Goal: Information Seeking & Learning: Understand process/instructions

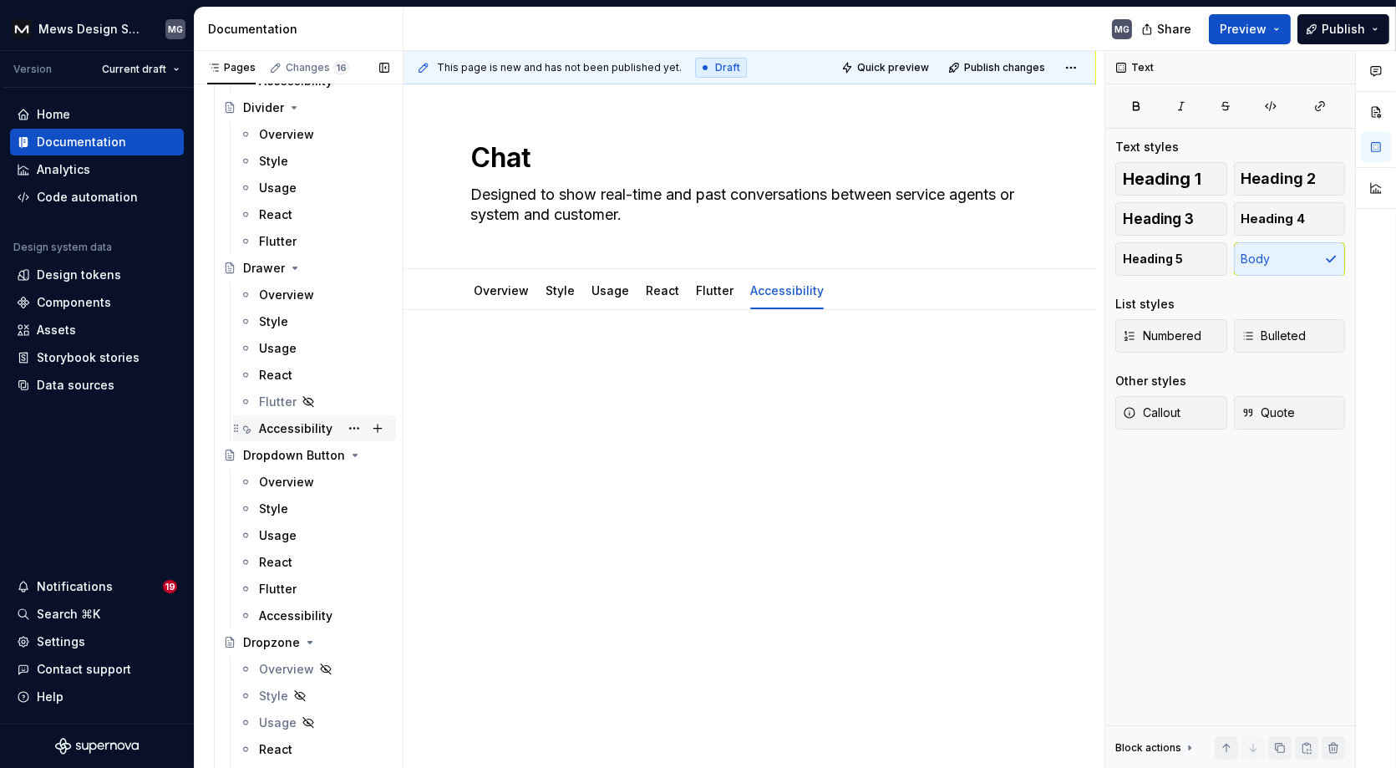
click at [305, 422] on div "Accessibility" at bounding box center [295, 428] width 73 height 17
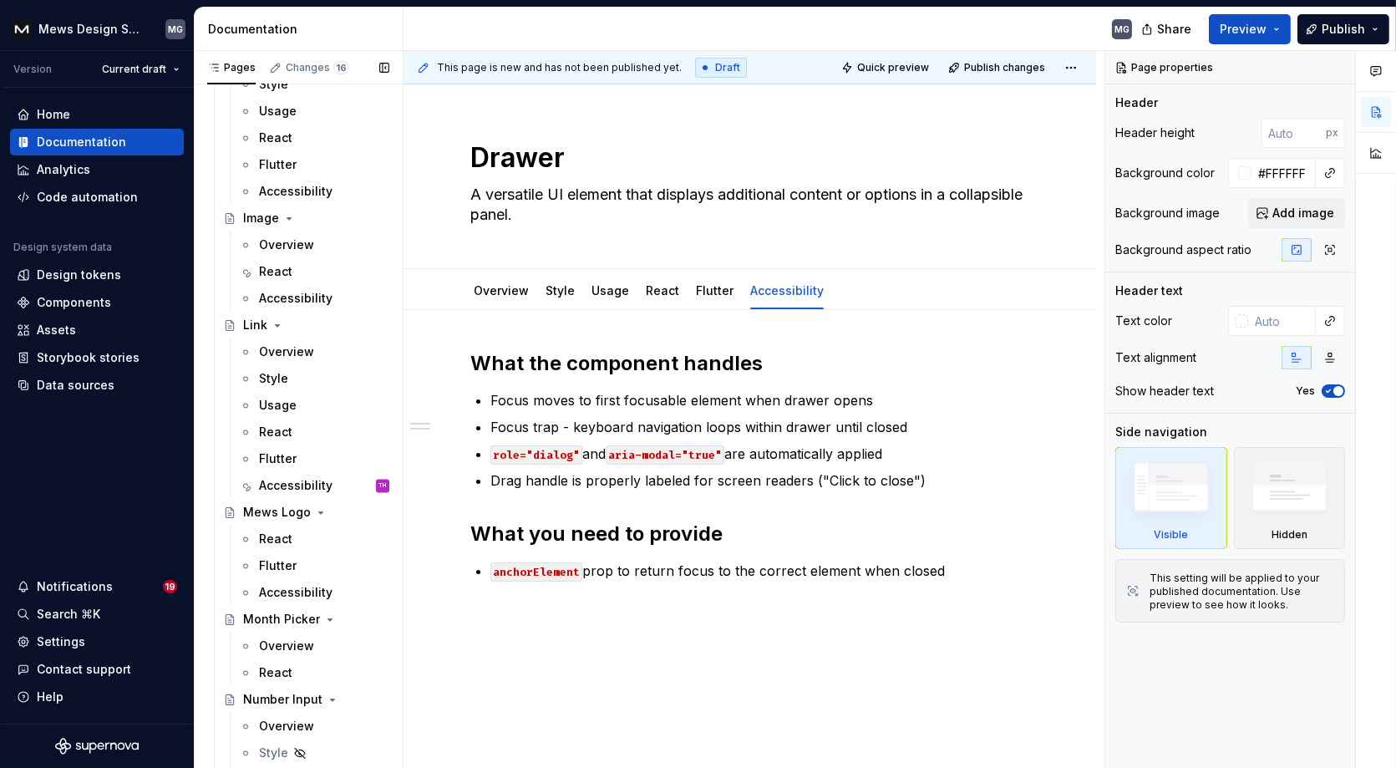
scroll to position [6802, 0]
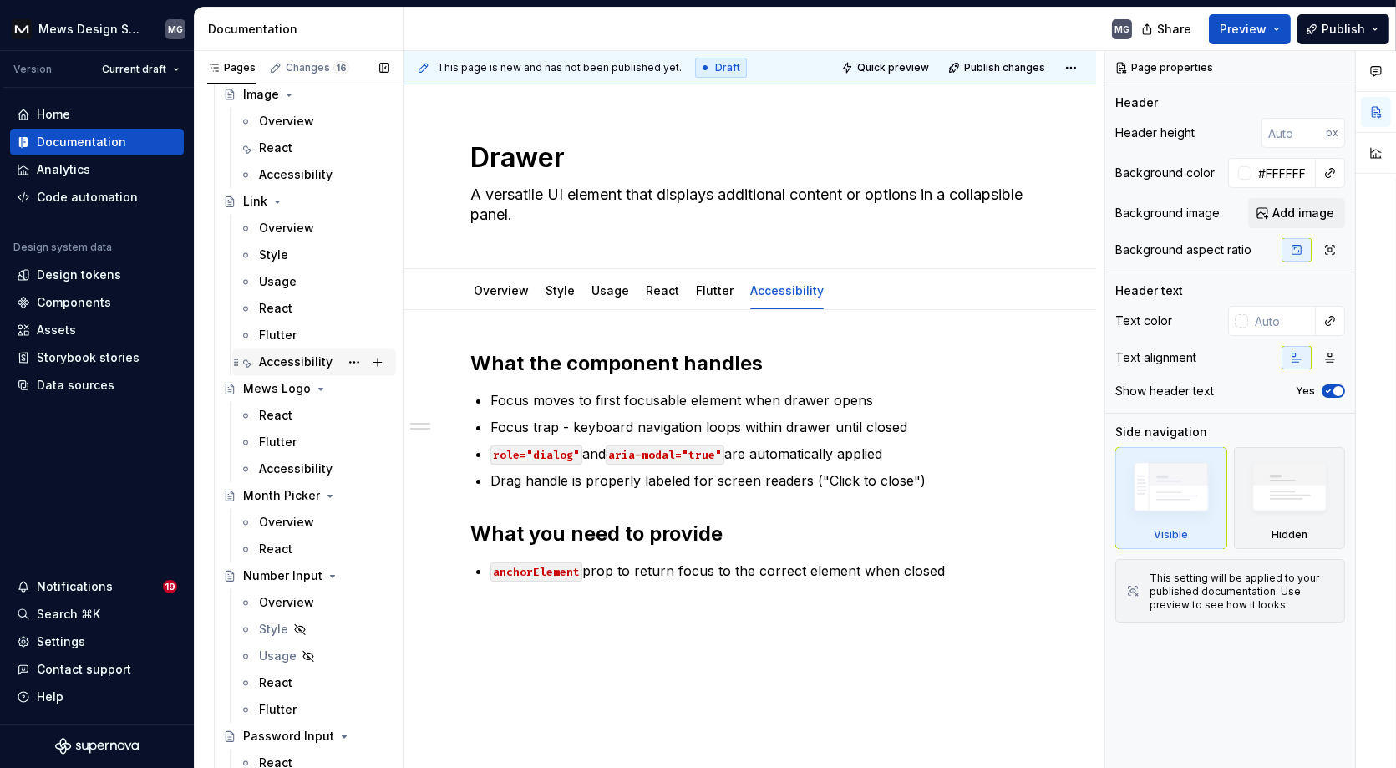
click at [309, 353] on div "Accessibility" at bounding box center [295, 361] width 73 height 17
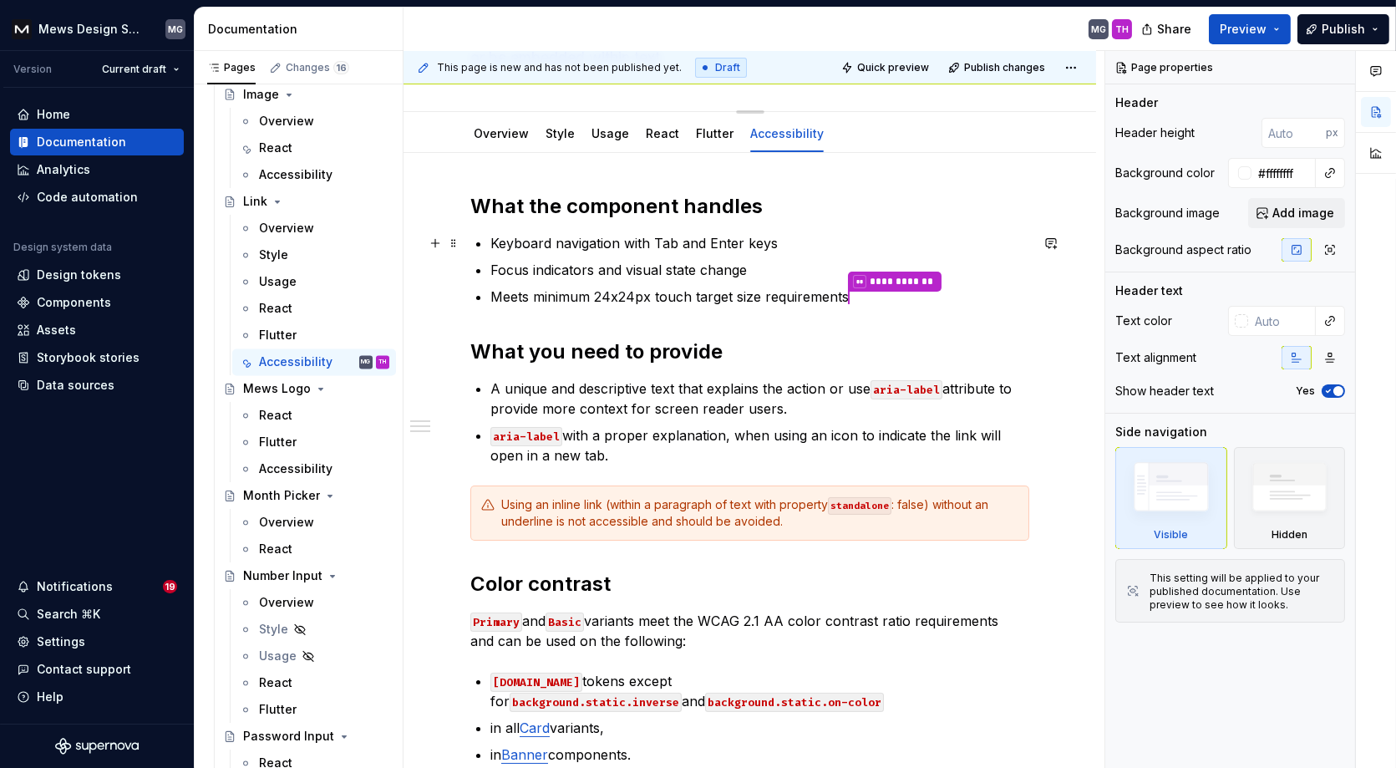
scroll to position [162, 0]
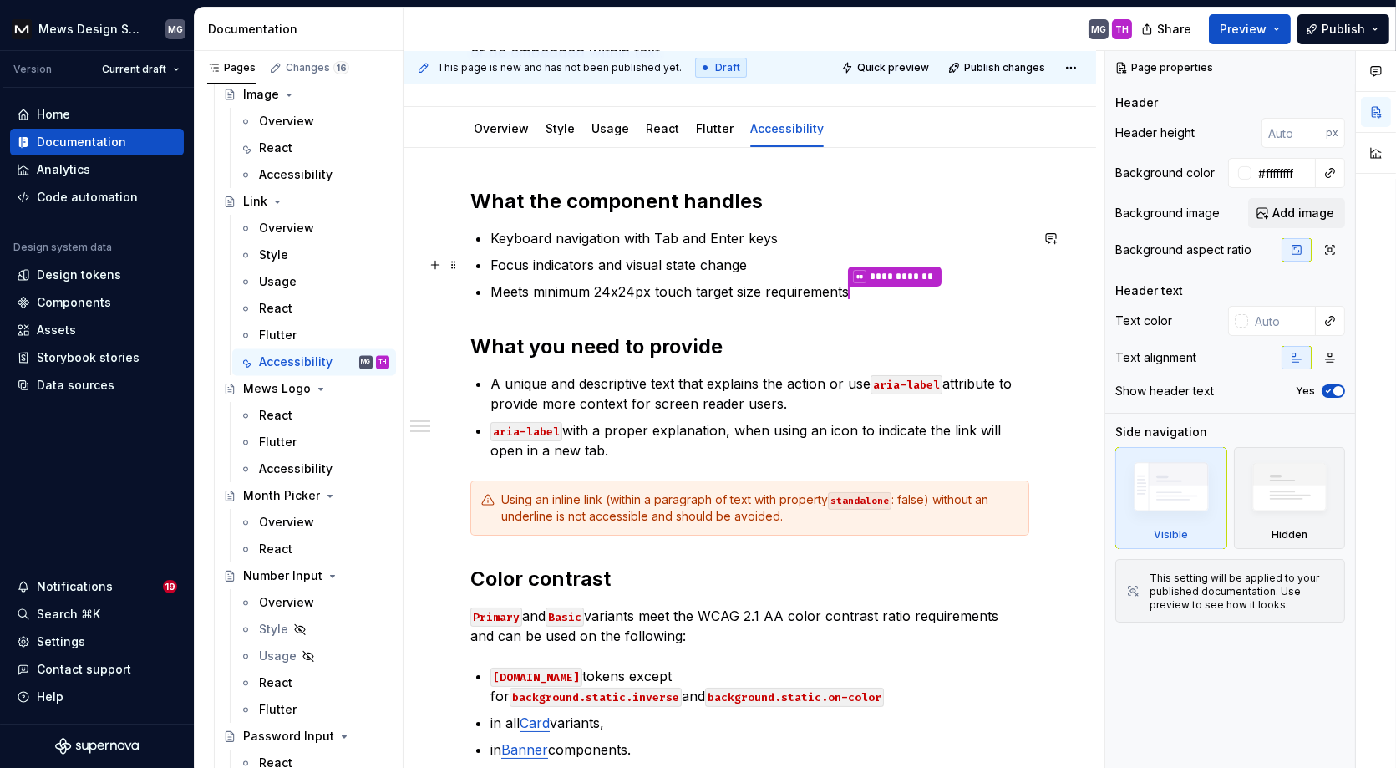
click at [748, 268] on p "Focus indicators and visual state change" at bounding box center [759, 265] width 539 height 20
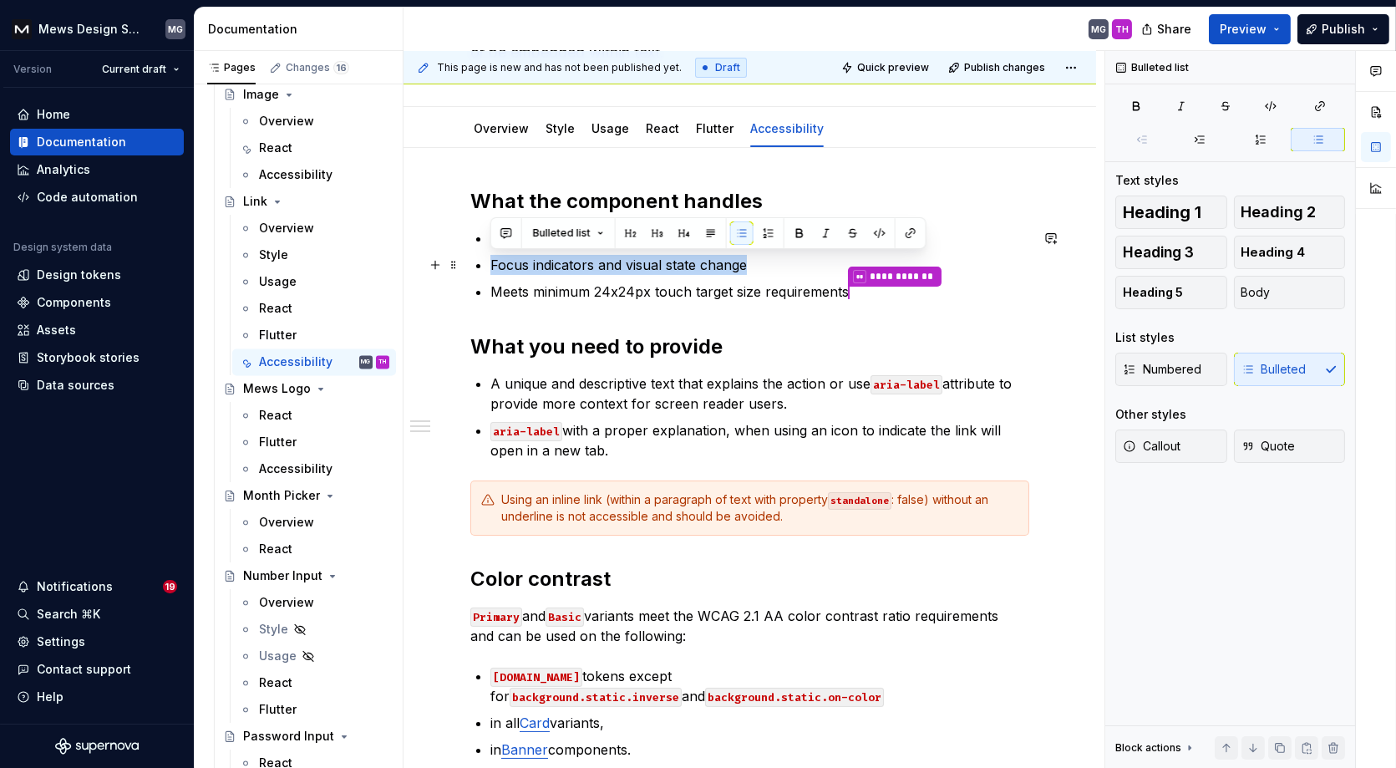
drag, startPoint x: 758, startPoint y: 262, endPoint x: 485, endPoint y: 269, distance: 273.2
click at [485, 269] on div "**********" at bounding box center [749, 473] width 559 height 571
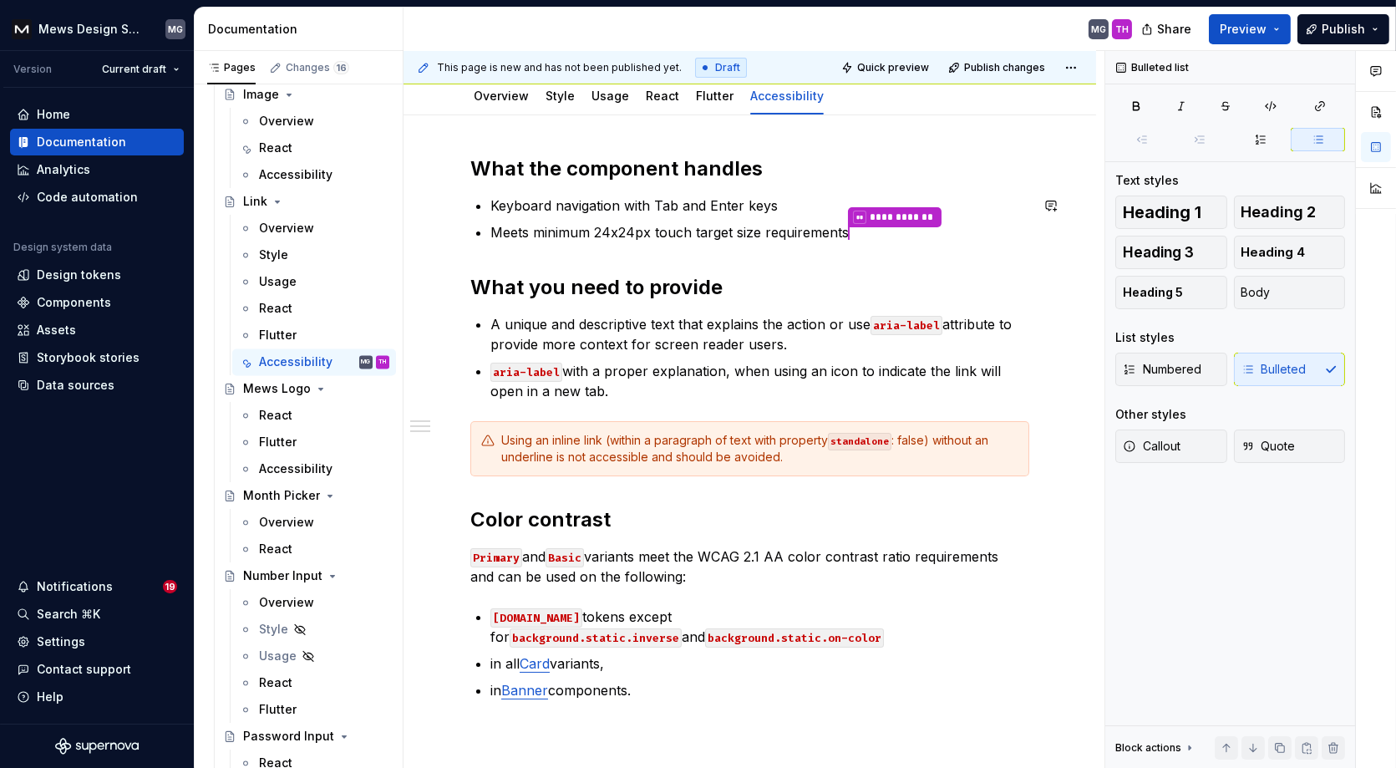
scroll to position [197, 0]
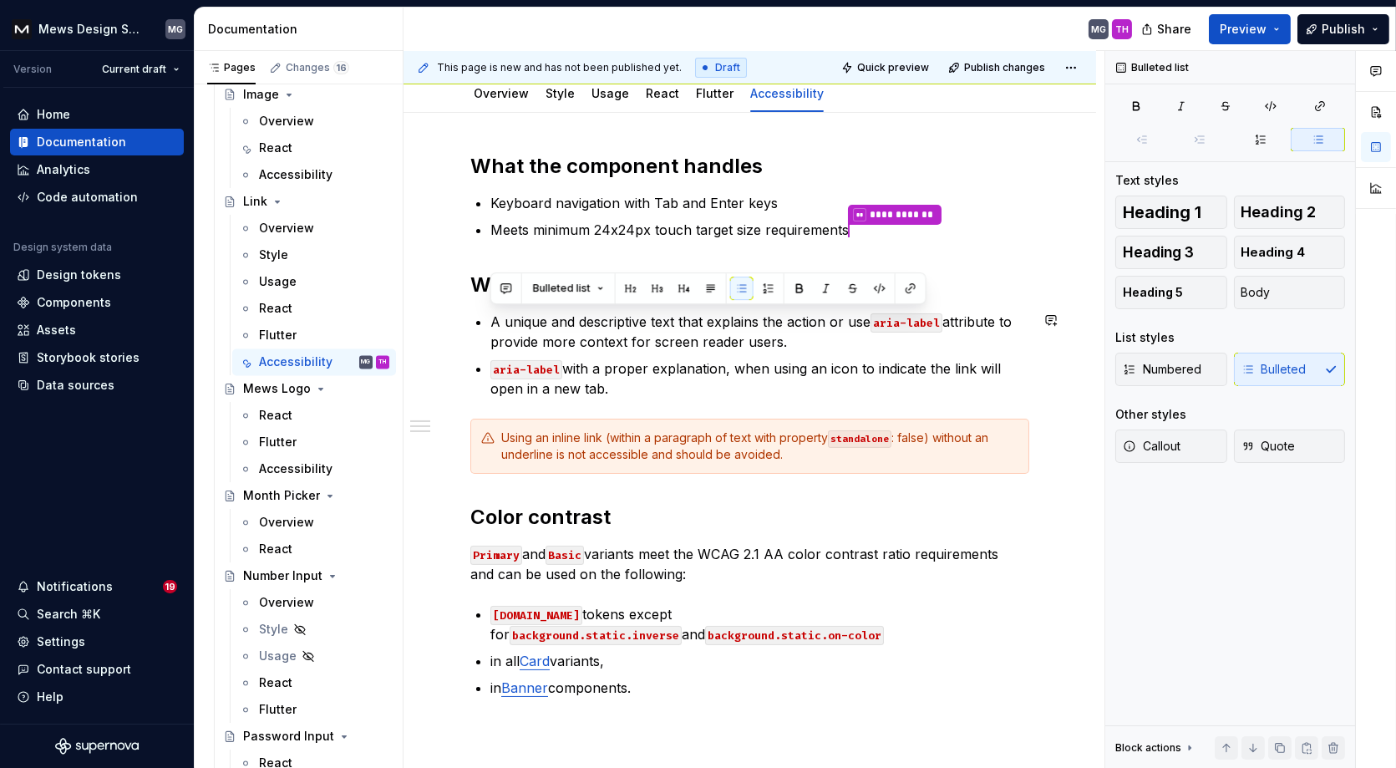
drag, startPoint x: 593, startPoint y: 382, endPoint x: 491, endPoint y: 298, distance: 131.7
click at [491, 297] on div "**********" at bounding box center [749, 425] width 559 height 545
click at [543, 336] on p "A unique and descriptive text that explains the action or use aria-label attrib…" at bounding box center [759, 332] width 539 height 40
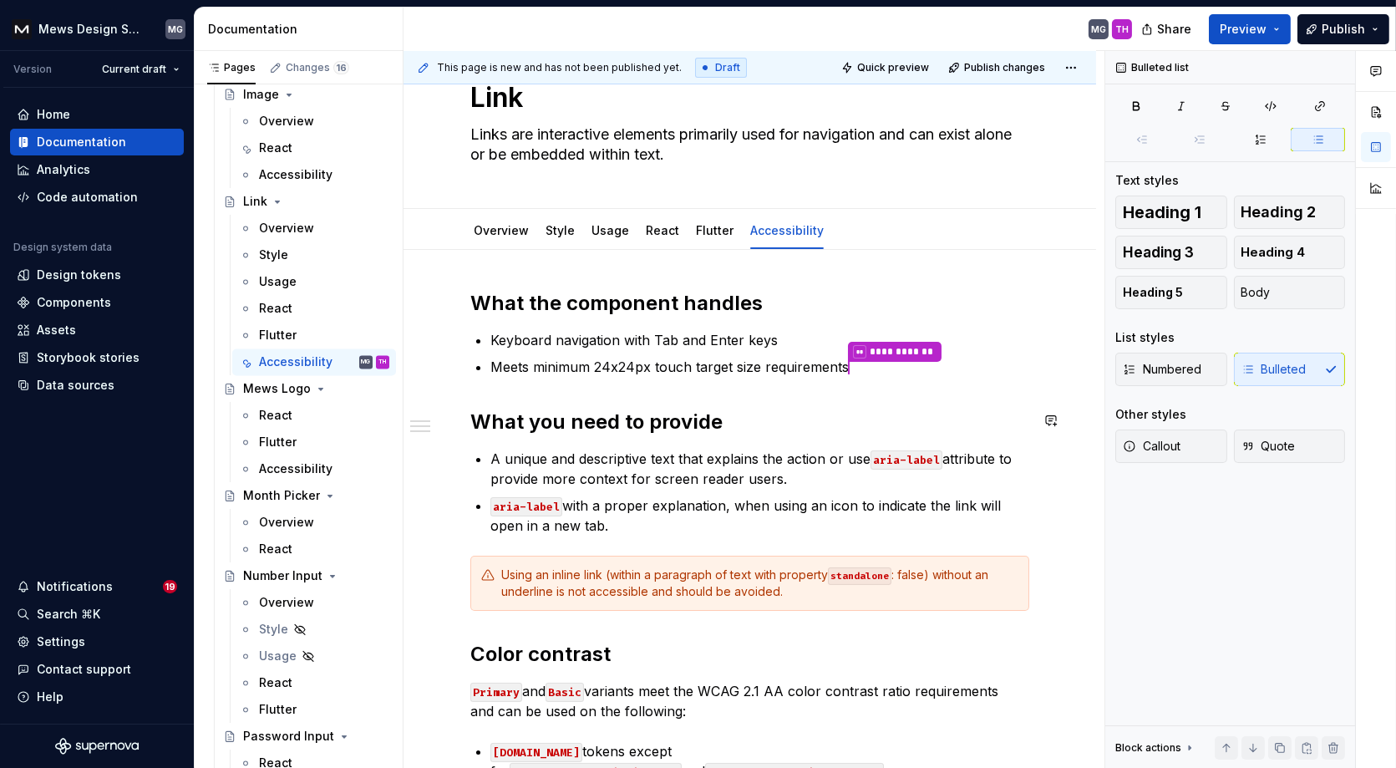
scroll to position [0, 0]
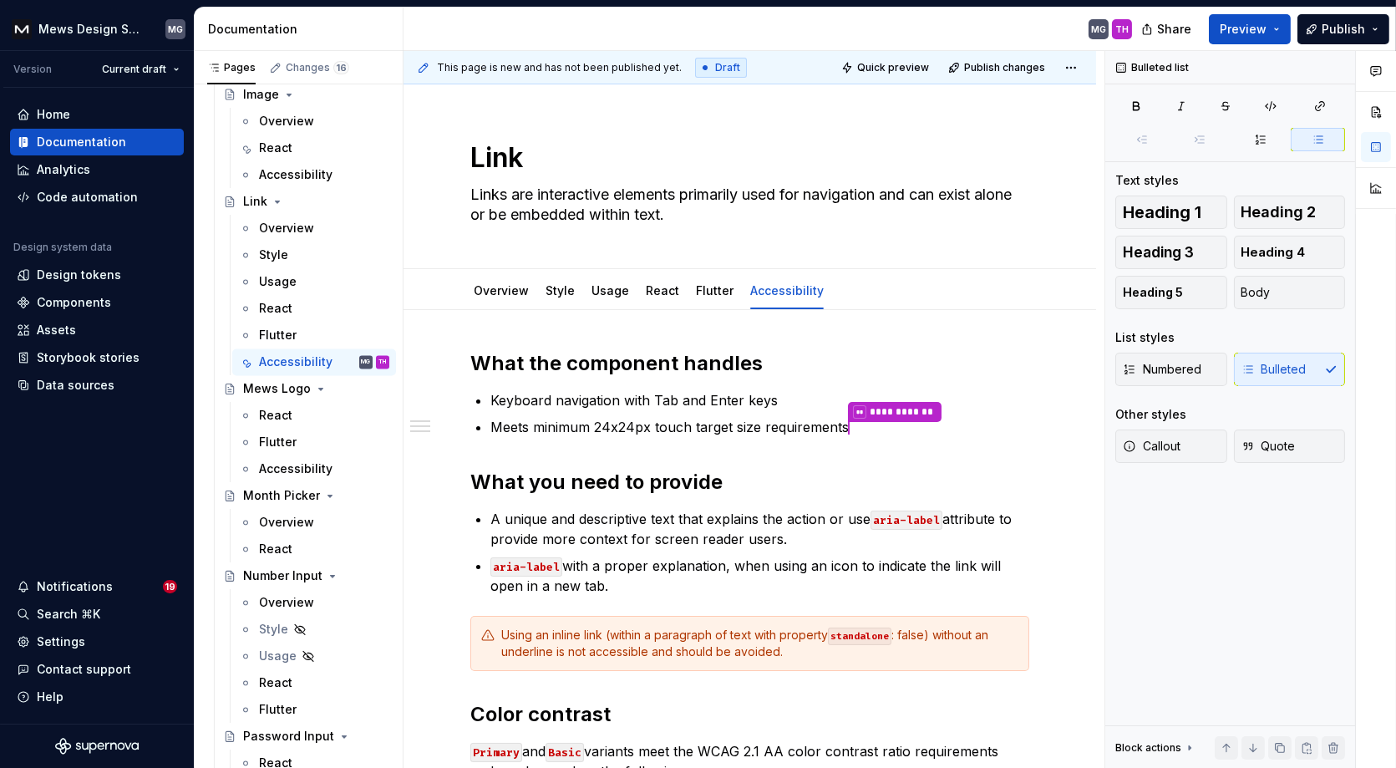
type textarea "*"
